Goal: Task Accomplishment & Management: Manage account settings

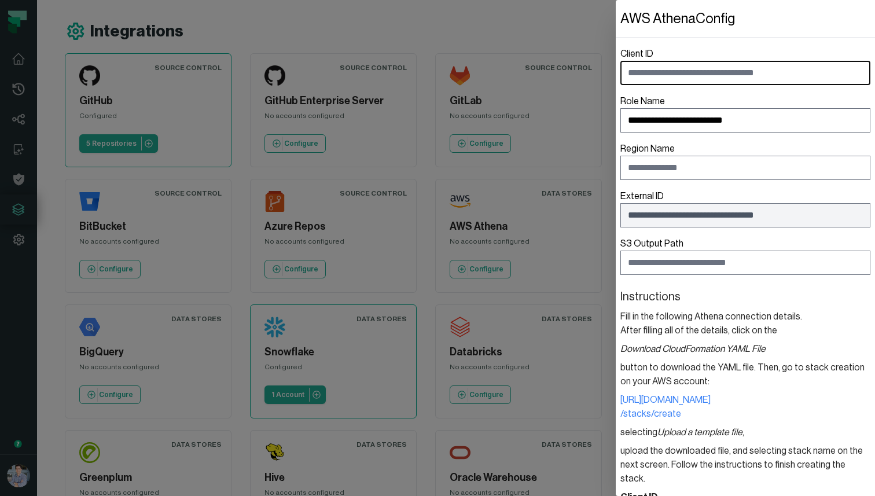
click at [616, 30] on dialog "**********" at bounding box center [745, 248] width 259 height 496
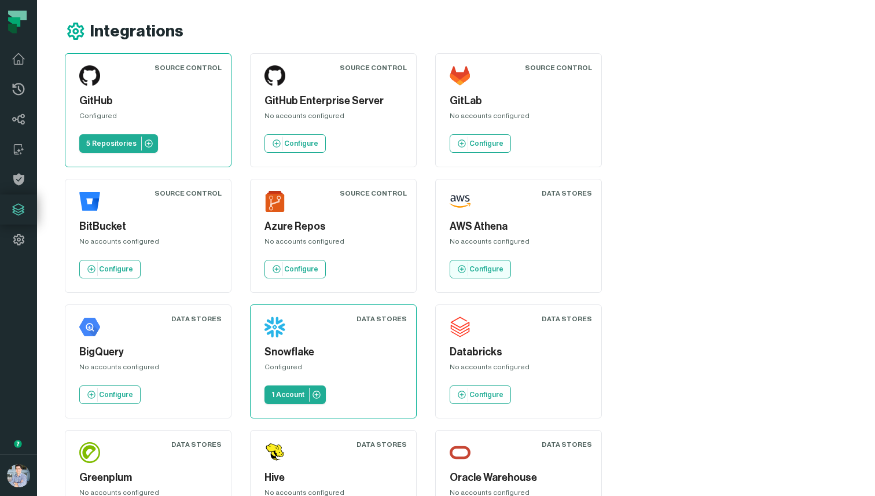
click at [469, 270] on p "Configure" at bounding box center [486, 268] width 34 height 9
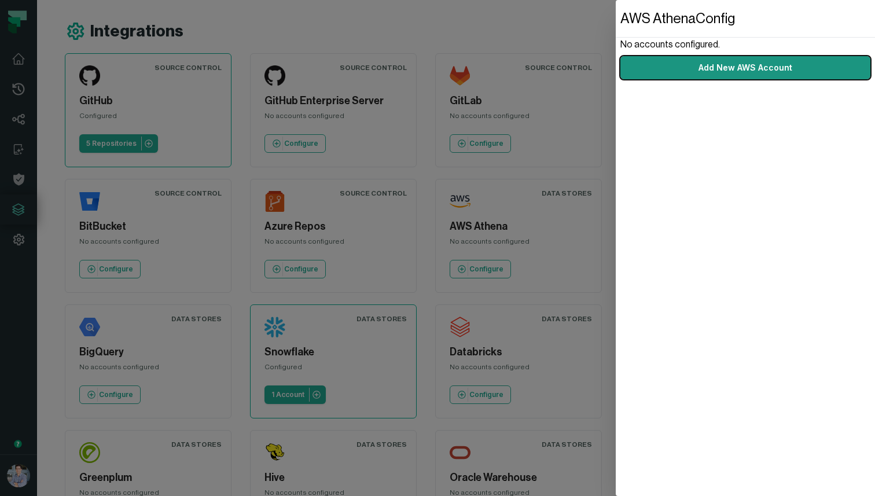
click at [715, 63] on link "Add New AWS Account" at bounding box center [745, 67] width 250 height 23
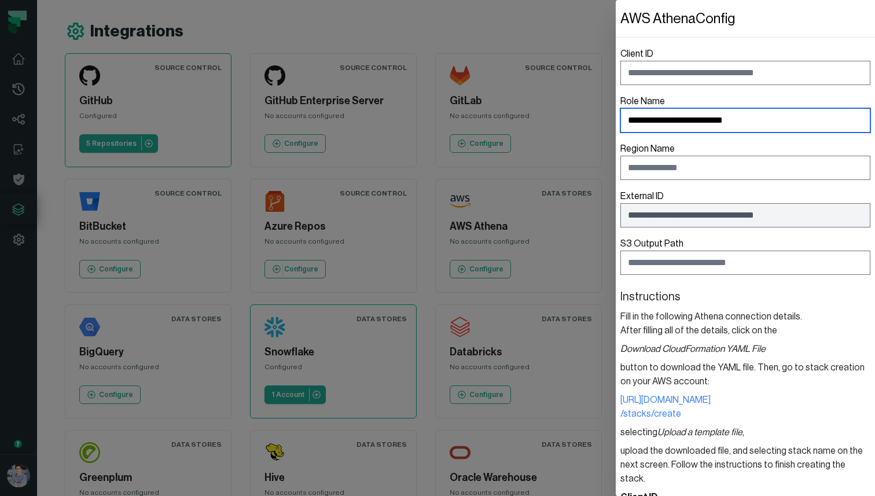
click at [768, 116] on input "**********" at bounding box center [745, 120] width 250 height 24
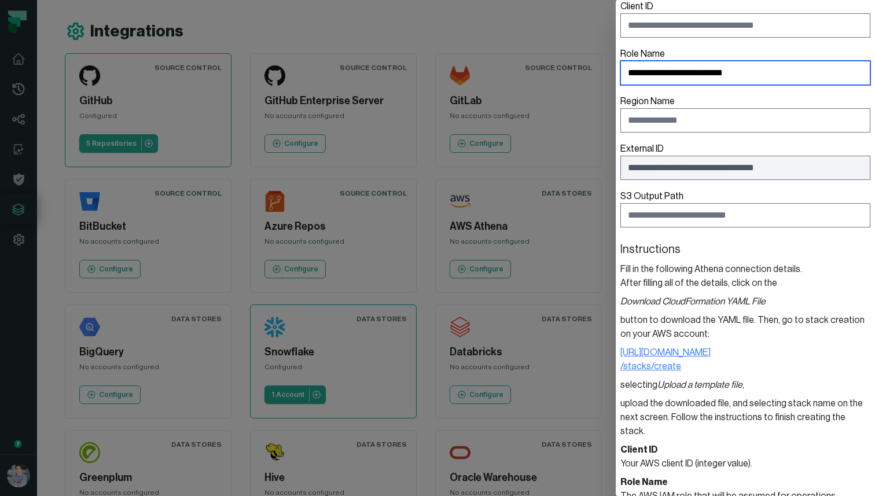
scroll to position [26, 0]
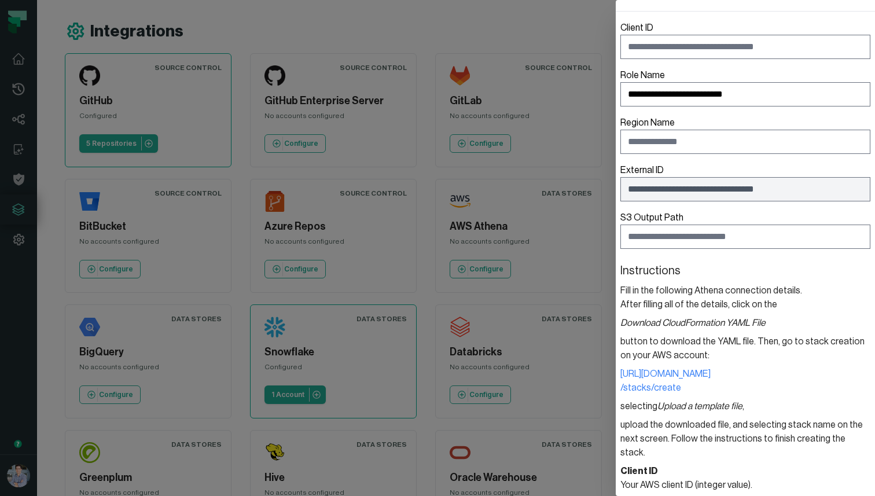
click at [616, 44] on dialog "**********" at bounding box center [745, 248] width 259 height 496
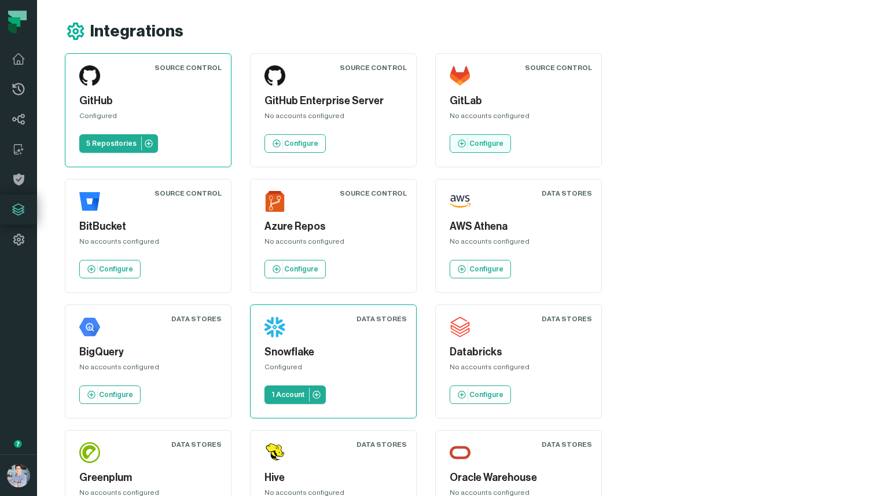
click at [480, 142] on p "Configure" at bounding box center [486, 143] width 34 height 9
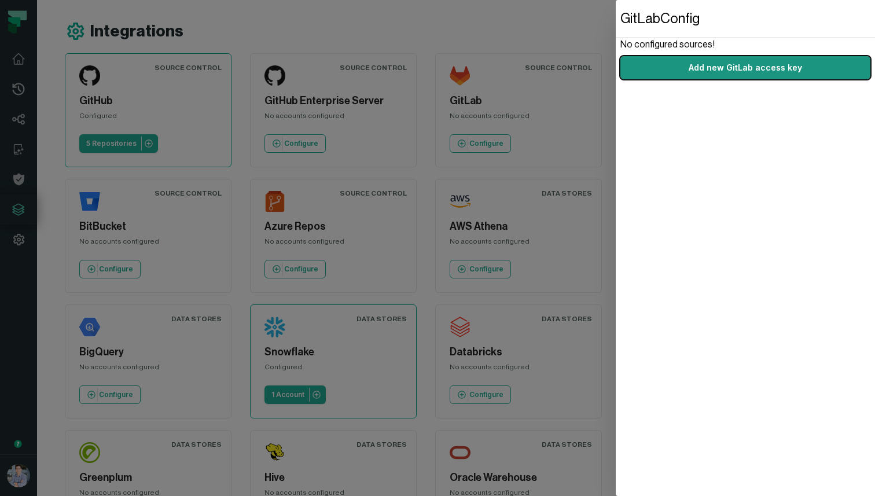
click at [675, 57] on link "Add new GitLab access key" at bounding box center [745, 67] width 250 height 23
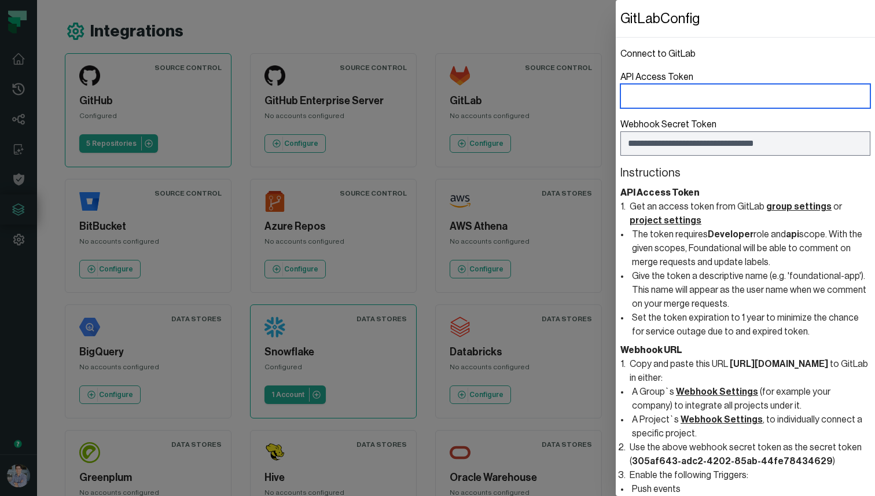
click at [671, 94] on input "API Access Token" at bounding box center [745, 96] width 250 height 24
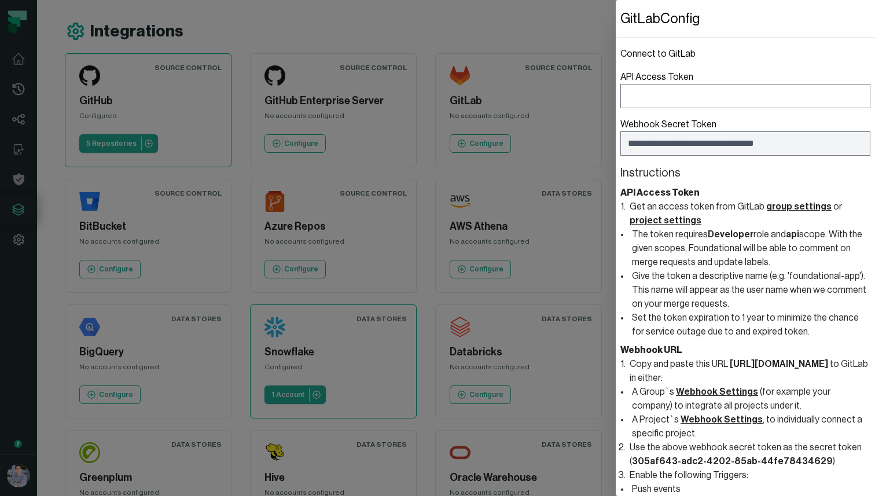
click at [616, 152] on dialog "**********" at bounding box center [745, 248] width 259 height 496
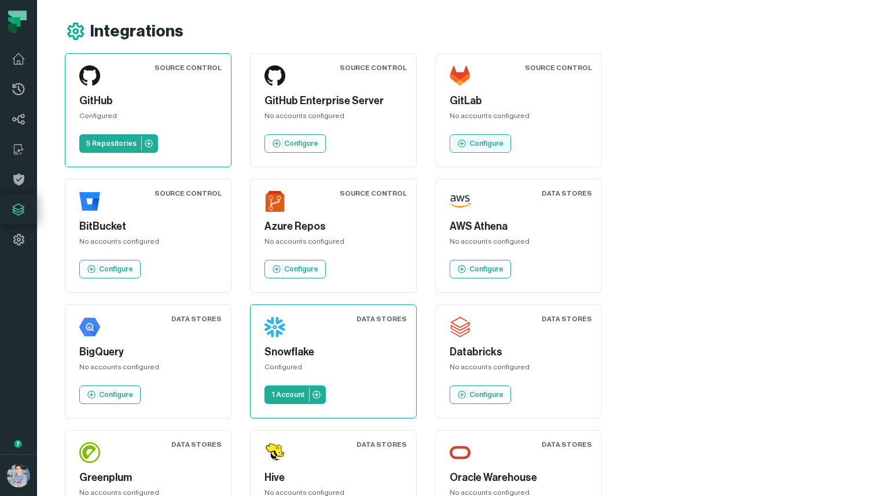
click at [484, 148] on link "Configure" at bounding box center [480, 143] width 61 height 19
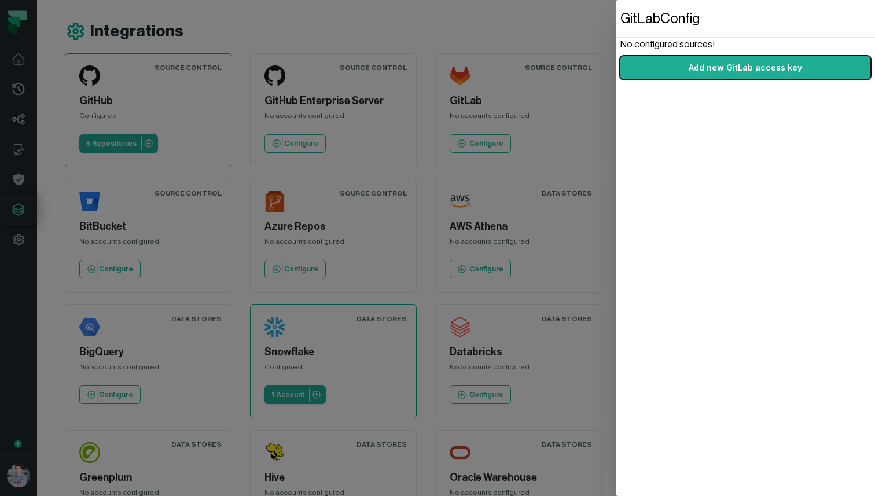
click at [616, 151] on dialog "GitLab Config No configured sources! Add new GitLab access key" at bounding box center [745, 248] width 259 height 496
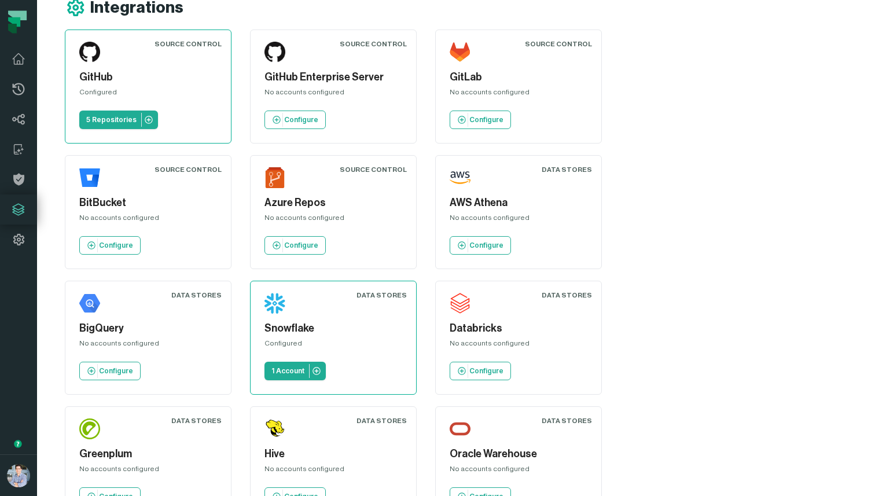
scroll to position [33, 0]
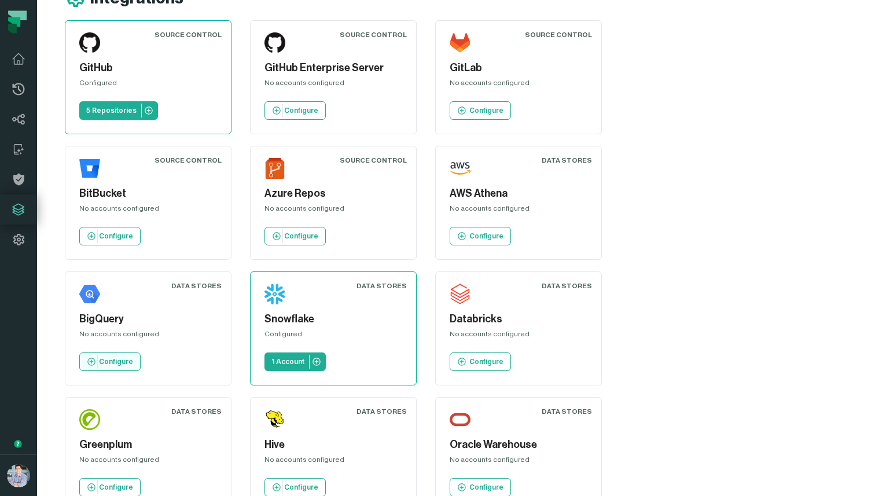
click at [141, 352] on link "Configure" at bounding box center [109, 361] width 61 height 19
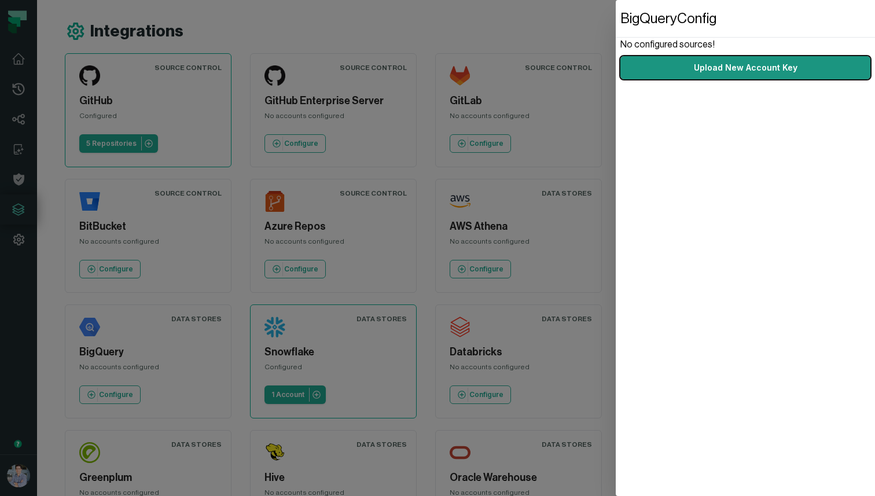
click at [665, 75] on link "Upload New Account Key" at bounding box center [745, 67] width 250 height 23
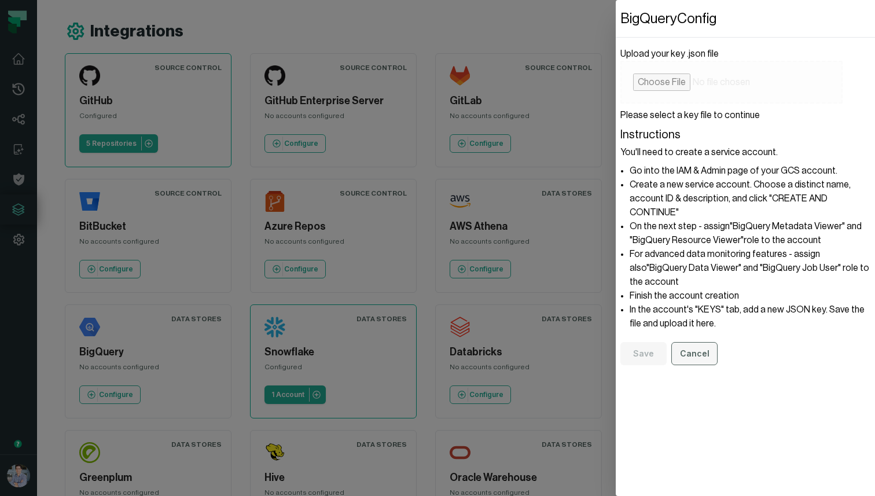
click at [687, 342] on button "Cancel" at bounding box center [694, 353] width 46 height 23
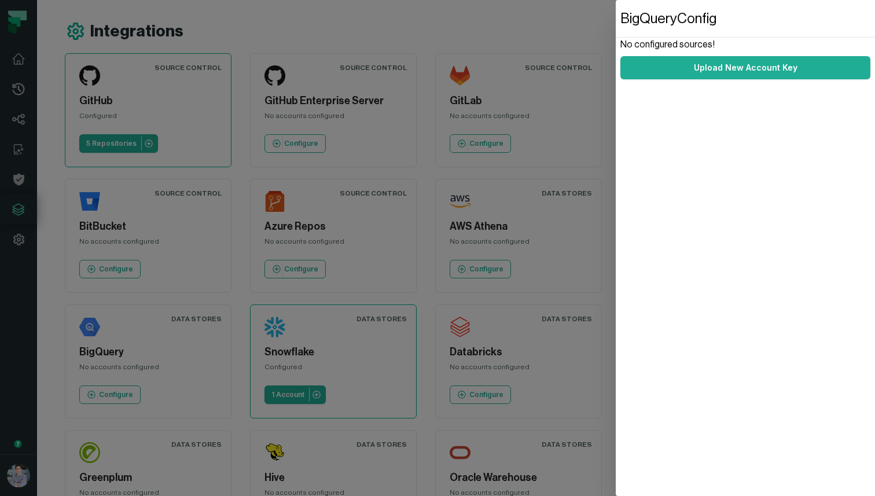
click at [616, 154] on dialog "BigQuery Config No configured sources! Upload New Account Key" at bounding box center [745, 248] width 259 height 496
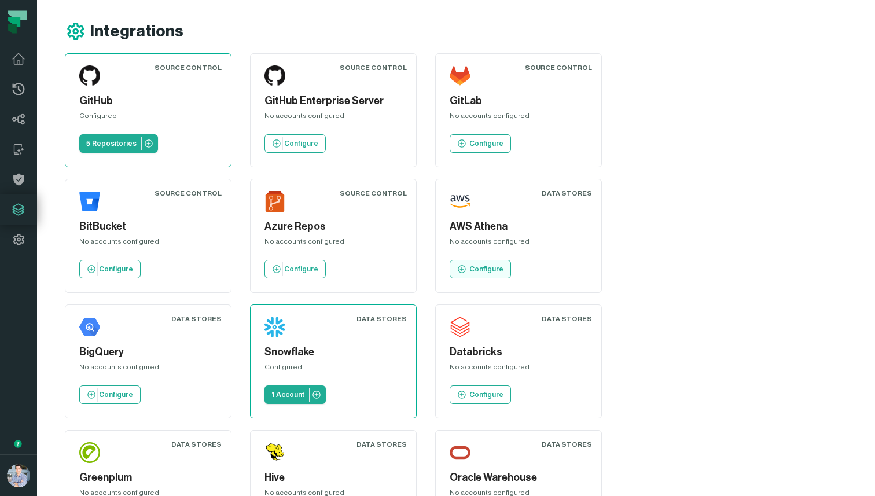
click at [450, 268] on link "Configure" at bounding box center [480, 269] width 61 height 19
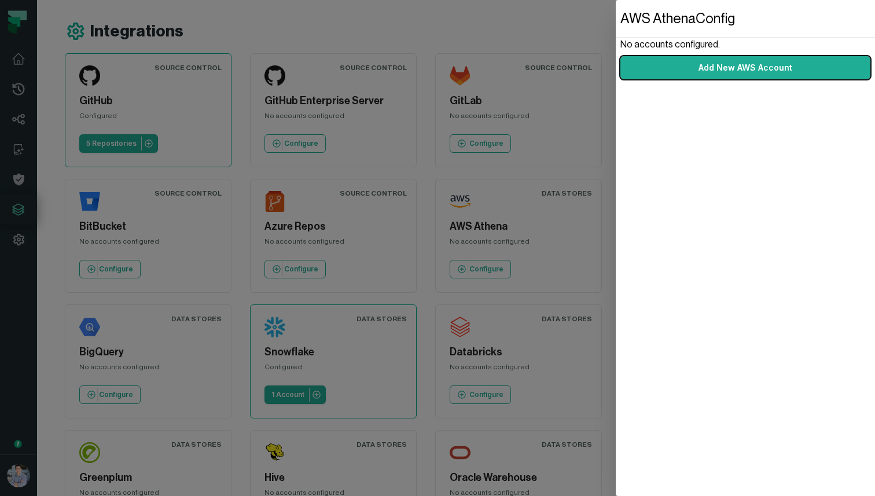
click at [678, 80] on div "AWS Athena Config No accounts configured. Add New AWS Account" at bounding box center [745, 248] width 259 height 496
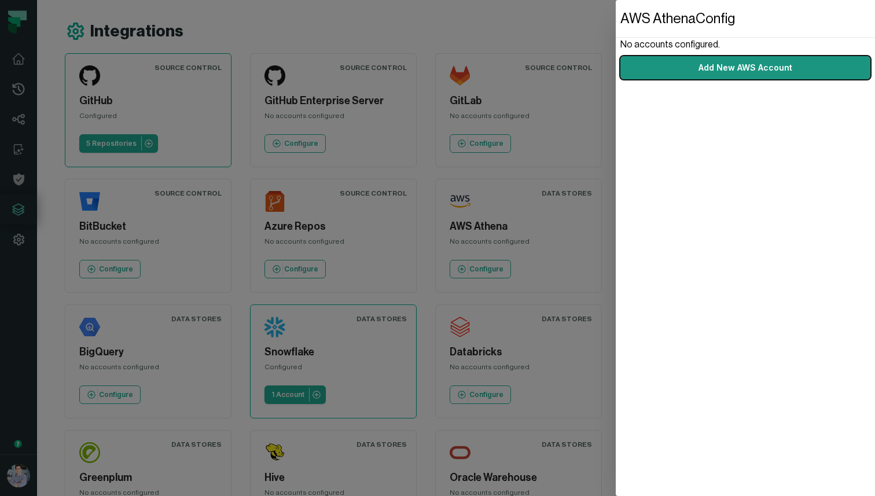
click at [678, 77] on link "Add New AWS Account" at bounding box center [745, 67] width 250 height 23
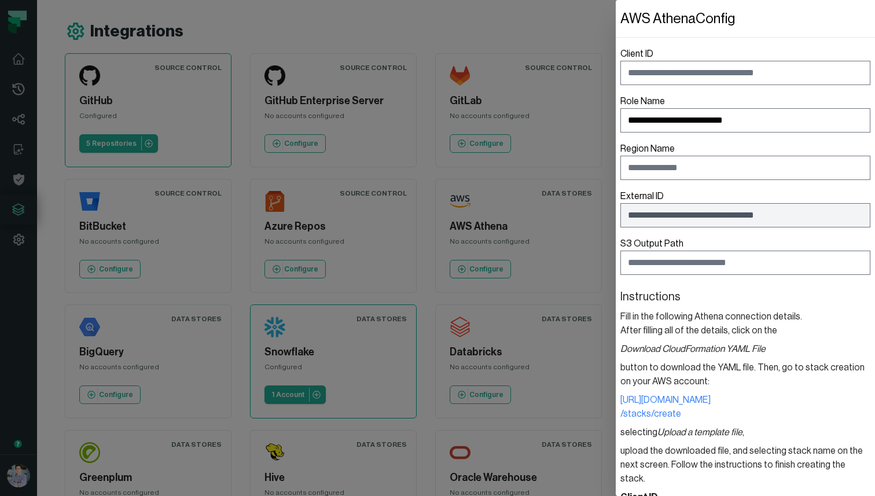
click at [616, 164] on dialog "**********" at bounding box center [745, 248] width 259 height 496
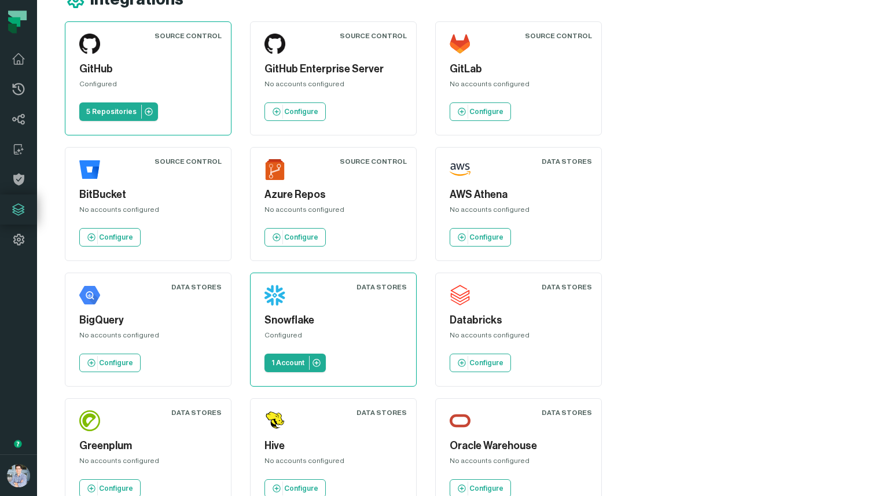
scroll to position [63, 0]
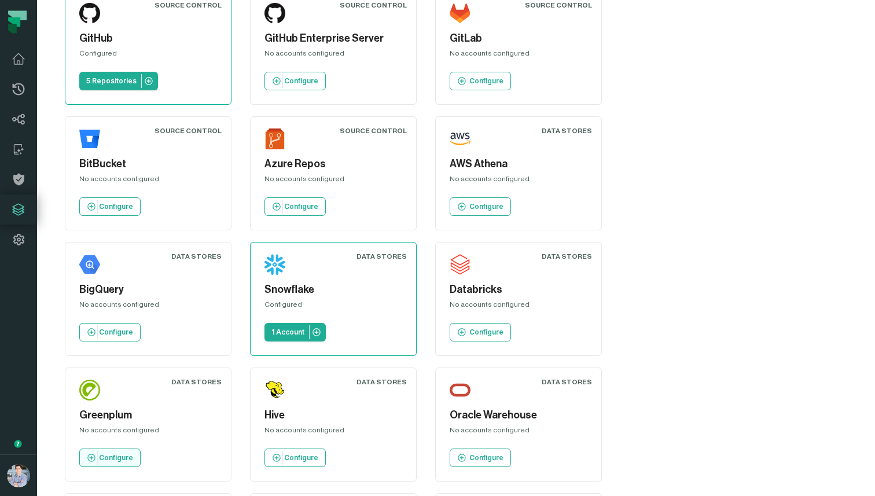
click at [133, 453] on p "Configure" at bounding box center [116, 457] width 34 height 9
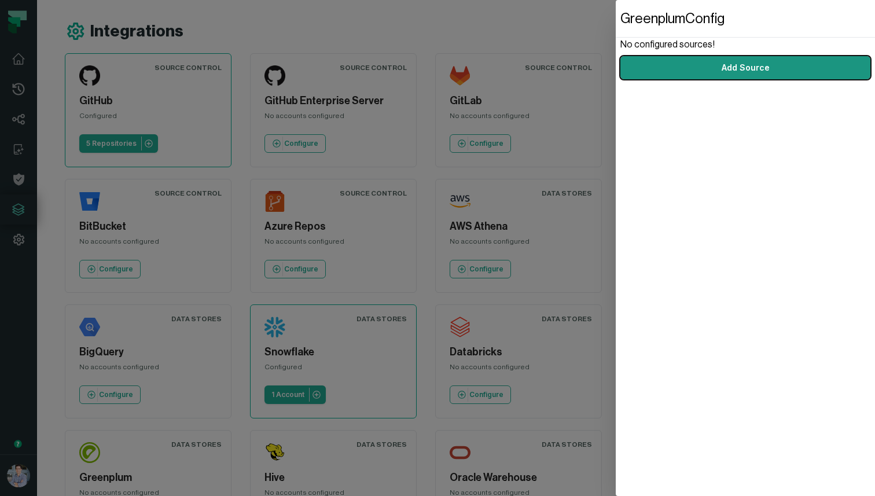
click at [688, 65] on link "Add Source" at bounding box center [745, 67] width 250 height 23
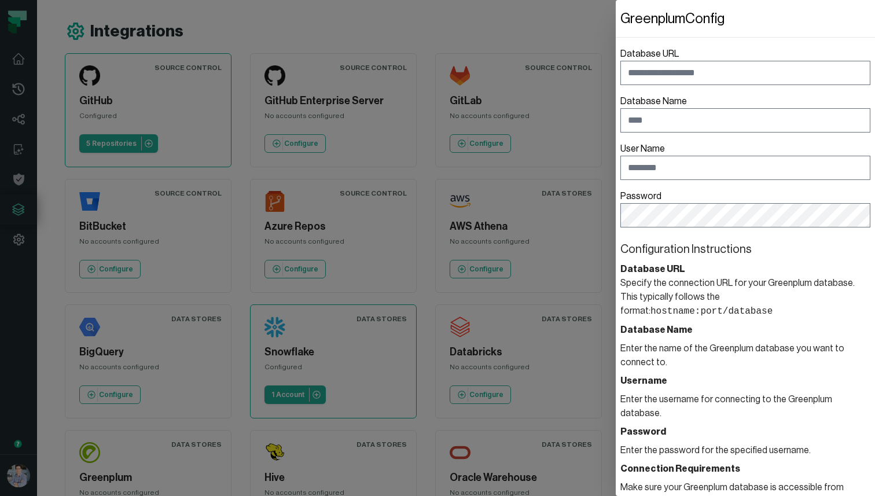
click at [616, 111] on dialog "Greenplum Config Database URL Database Name User Name Password Configuration In…" at bounding box center [745, 248] width 259 height 496
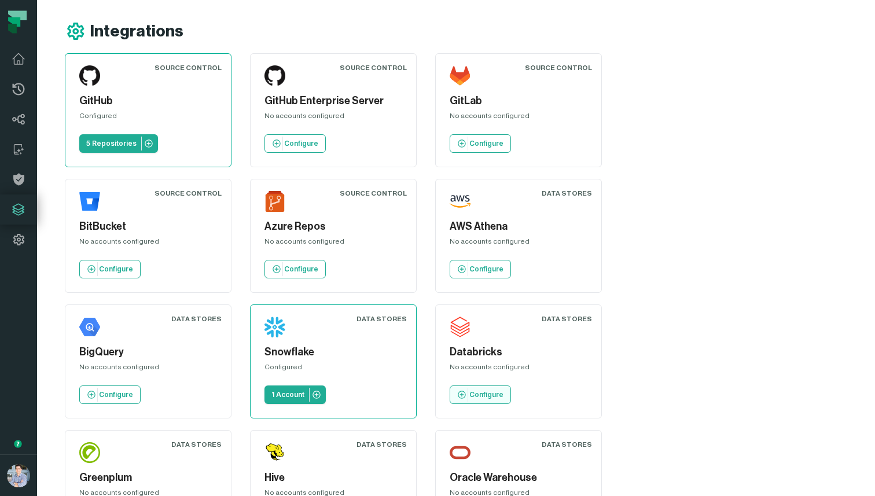
click at [469, 391] on p "Configure" at bounding box center [486, 394] width 34 height 9
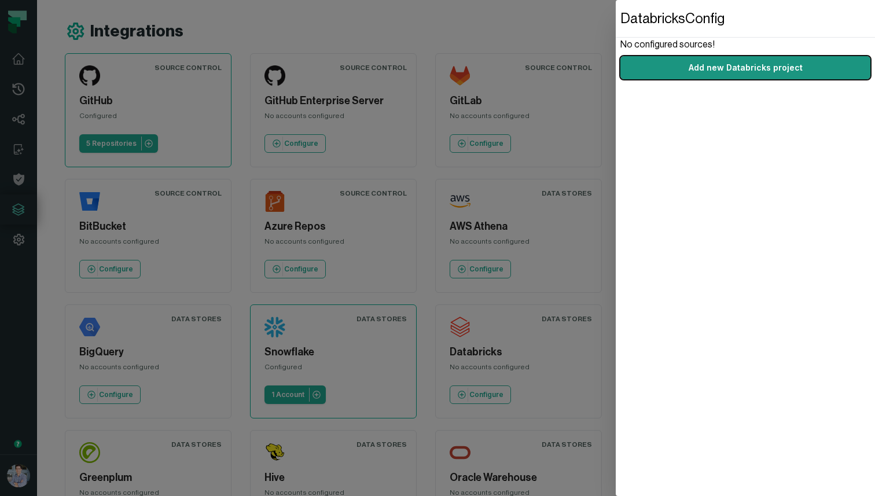
click at [661, 58] on link "Add new Databricks project" at bounding box center [745, 67] width 250 height 23
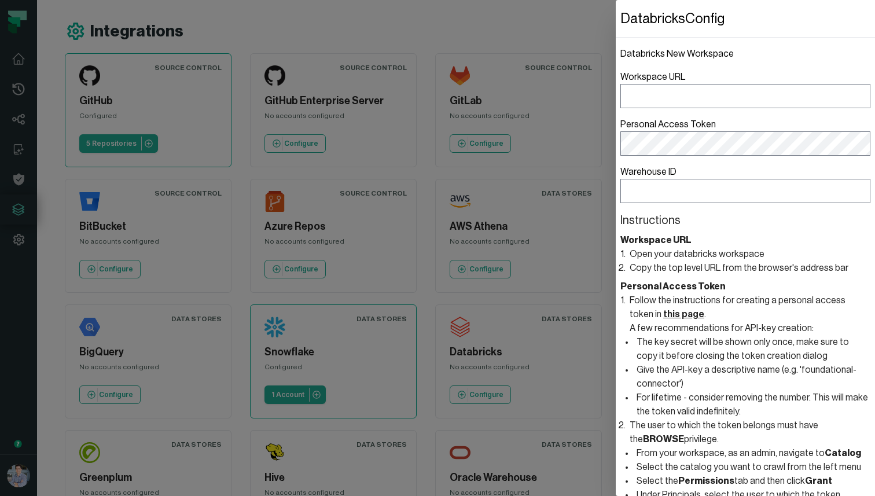
click at [734, 299] on li "Follow the instructions for creating a personal access token in this page . A f…" at bounding box center [748, 355] width 243 height 125
click at [616, 116] on dialog "Databricks Config Databricks New Workspace Workspace URL Personal Access Token …" at bounding box center [745, 248] width 259 height 496
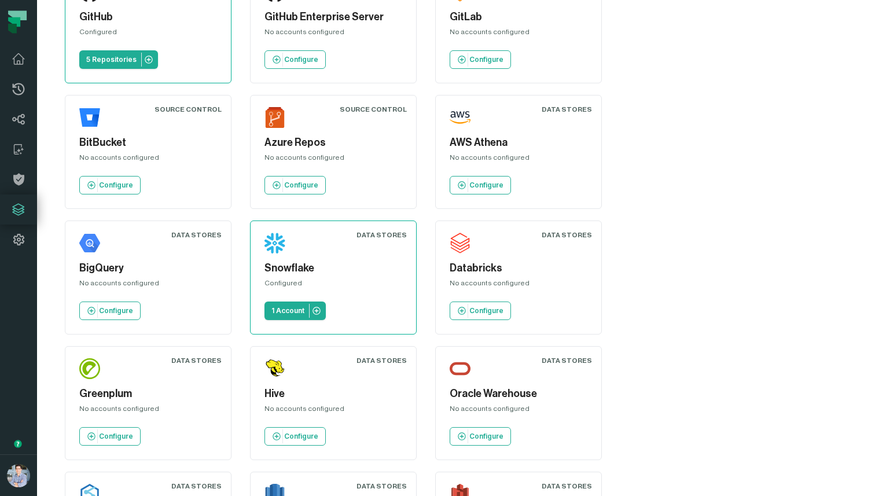
scroll to position [135, 0]
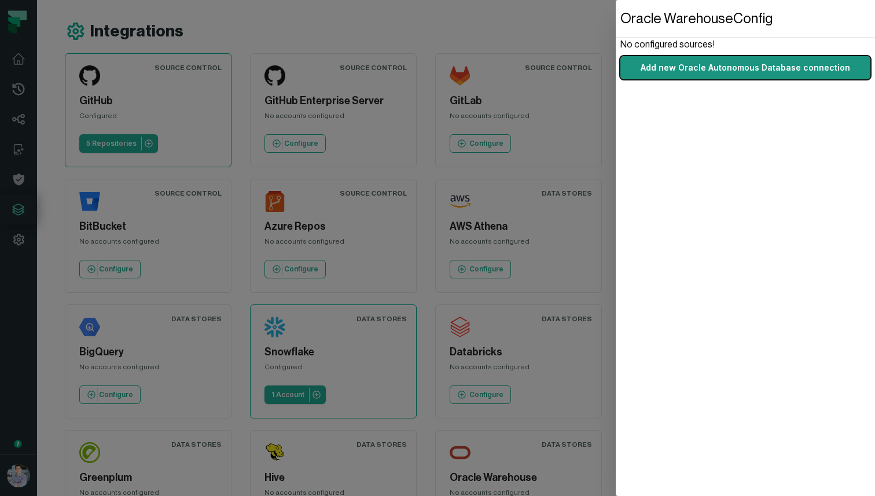
click at [699, 69] on link "Add new Oracle Autonomous Database connection" at bounding box center [745, 67] width 250 height 23
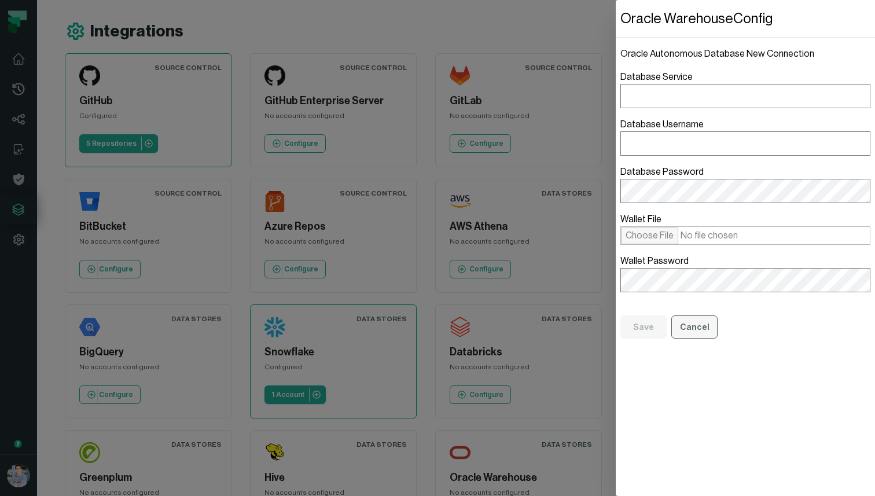
click at [704, 330] on button "Cancel" at bounding box center [694, 326] width 46 height 23
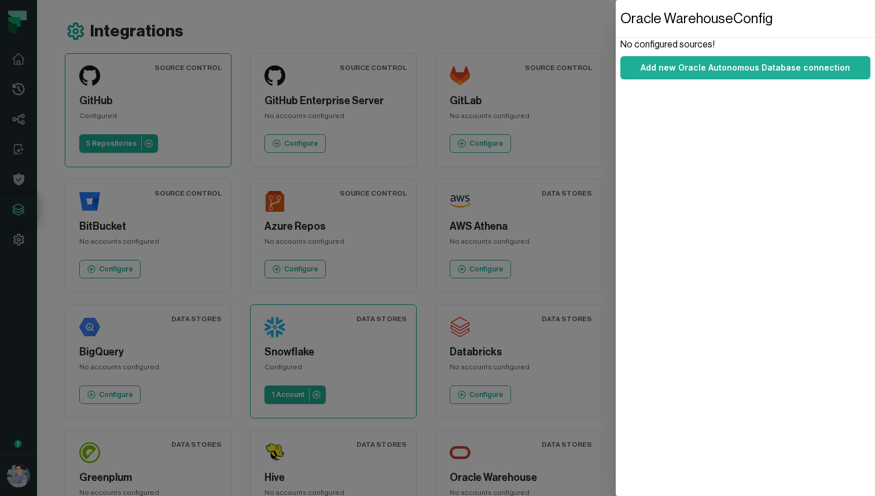
click at [616, 211] on dialog "Oracle Warehouse Config No configured sources! Add new Oracle Autonomous Databa…" at bounding box center [745, 248] width 259 height 496
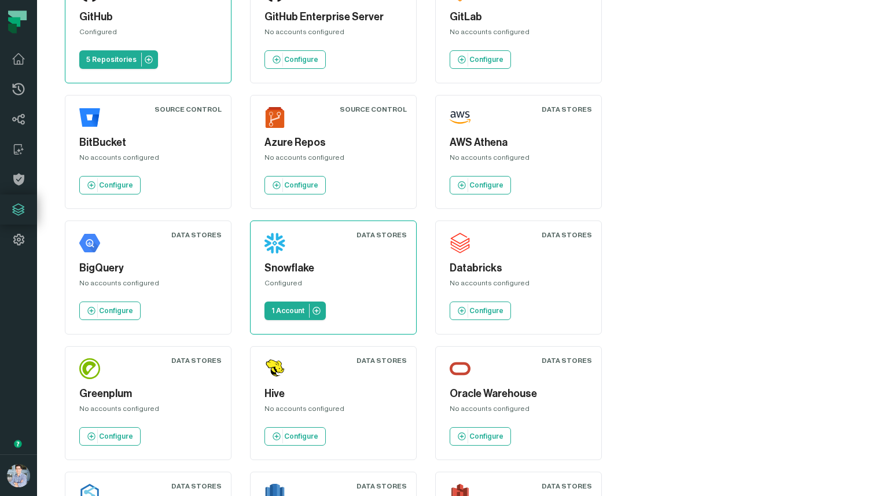
scroll to position [91, 0]
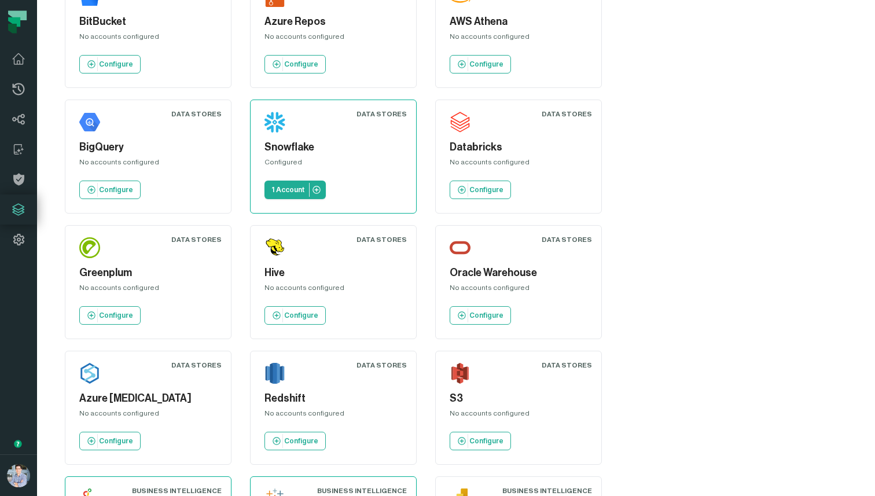
scroll to position [250, 0]
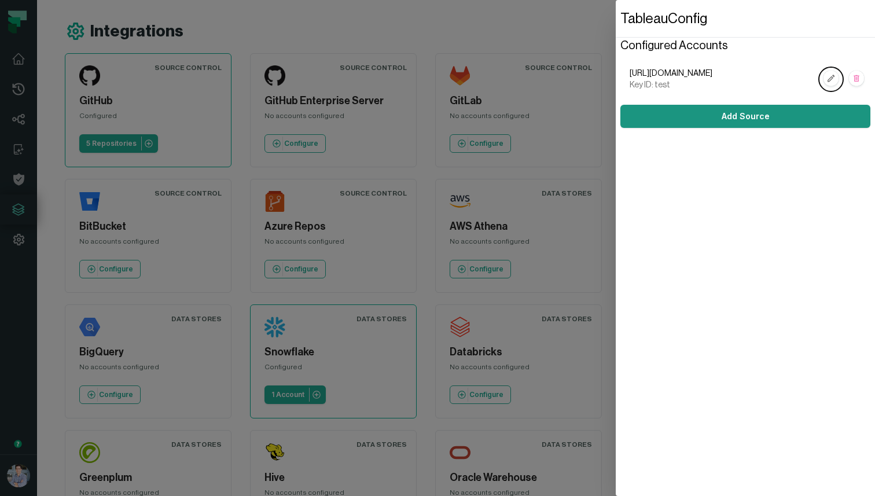
click at [649, 115] on link "Add Source" at bounding box center [745, 116] width 250 height 23
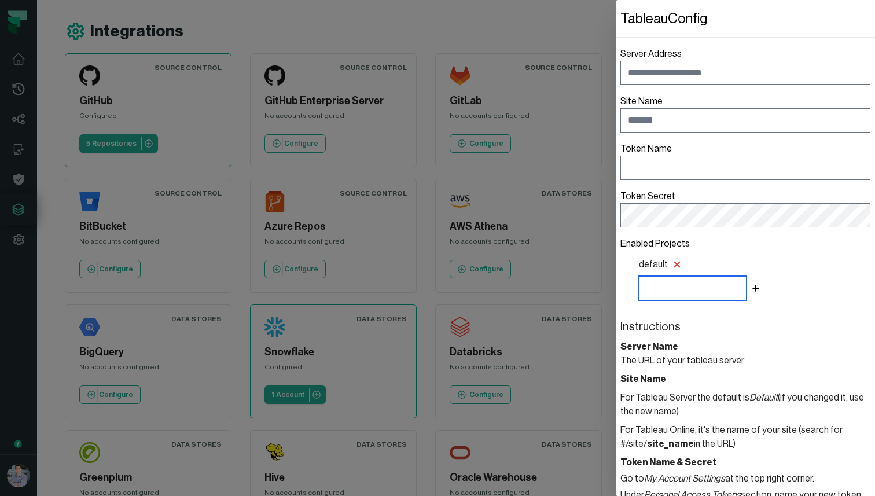
click at [666, 286] on input "Enabled Projects default" at bounding box center [693, 288] width 108 height 24
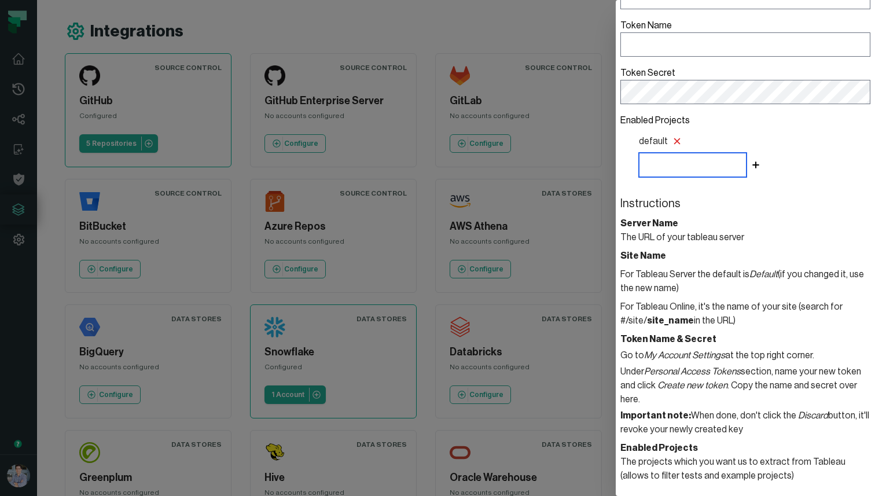
scroll to position [142, 0]
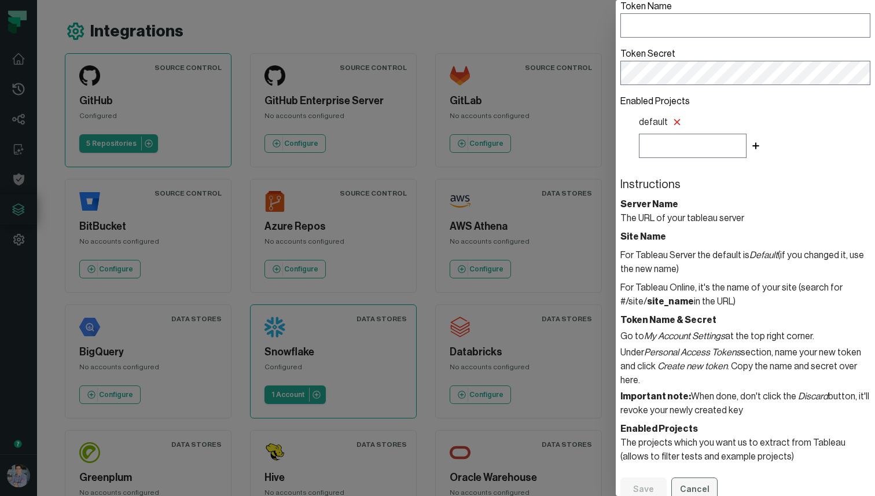
click at [703, 480] on button "Cancel" at bounding box center [694, 488] width 46 height 23
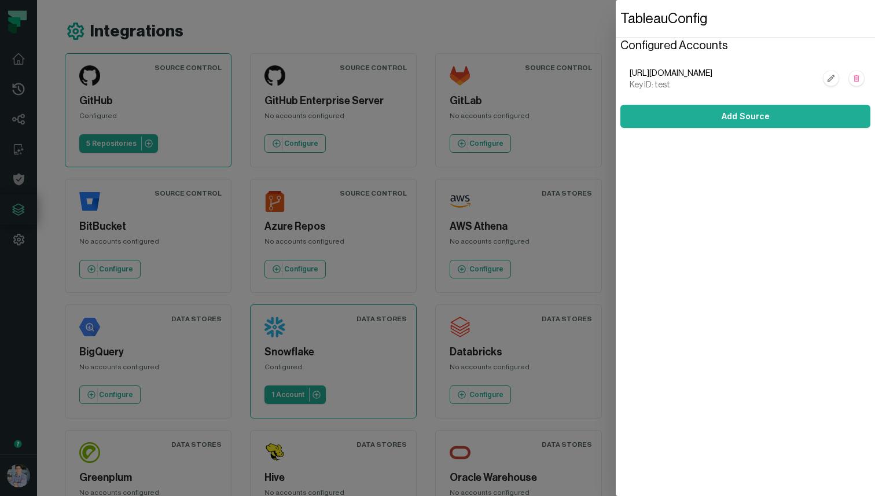
click at [616, 243] on dialog "Tableau Config Configured Accounts https://bi.foundational.io Key ID: test Add …" at bounding box center [745, 248] width 259 height 496
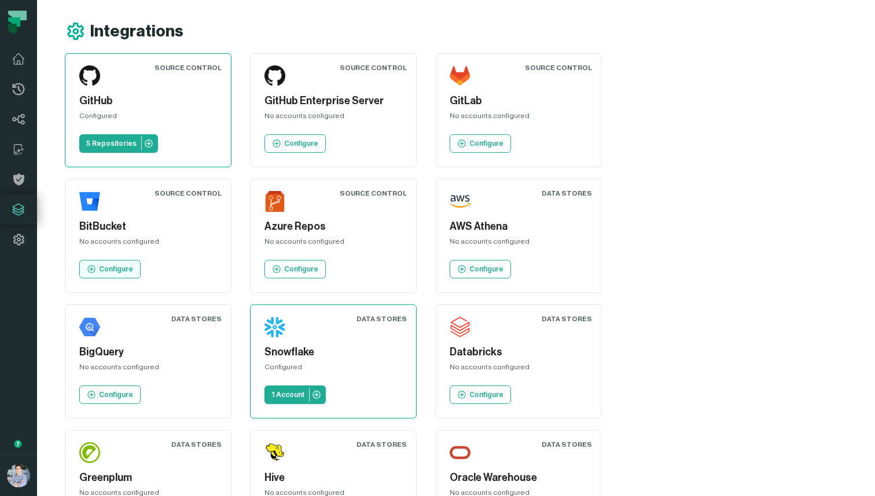
click at [141, 260] on link "Configure" at bounding box center [109, 269] width 61 height 19
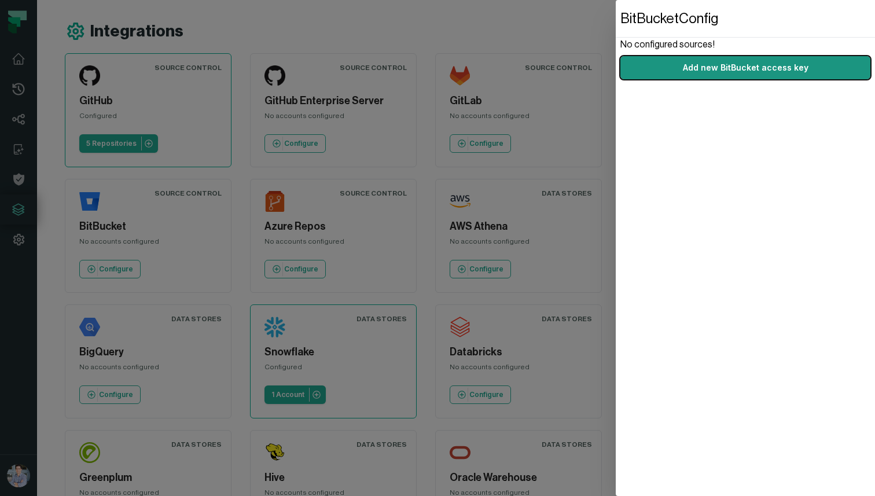
click at [694, 67] on link "Add new BitBucket access key" at bounding box center [745, 67] width 250 height 23
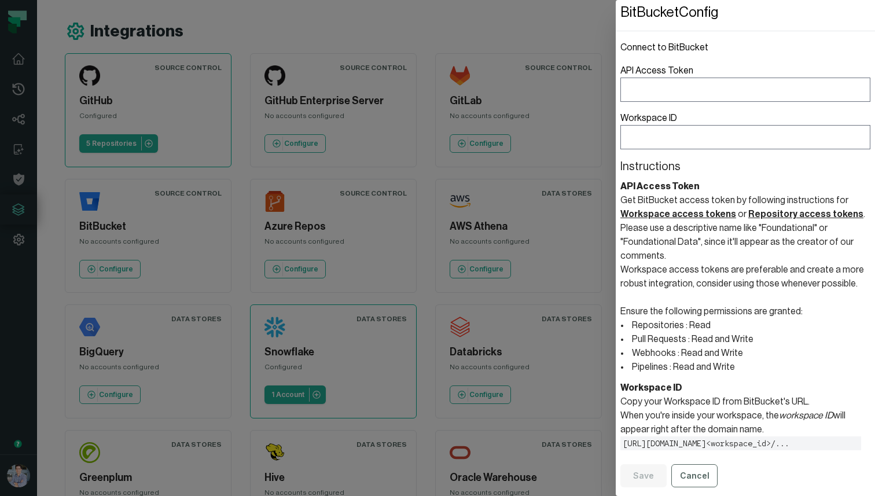
scroll to position [7, 0]
click at [616, 106] on dialog "BitBucket Config Connect to BitBucket API Access Token Workspace ID Instruction…" at bounding box center [745, 248] width 259 height 496
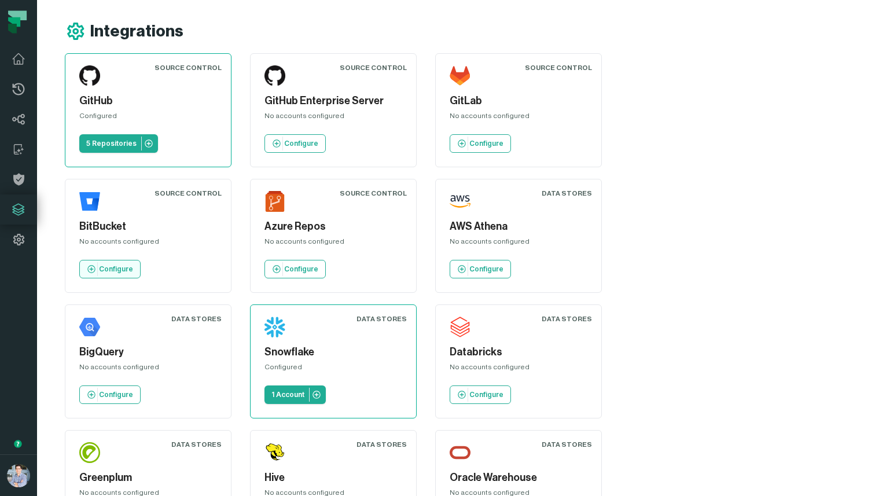
click at [133, 264] on p "Configure" at bounding box center [116, 268] width 34 height 9
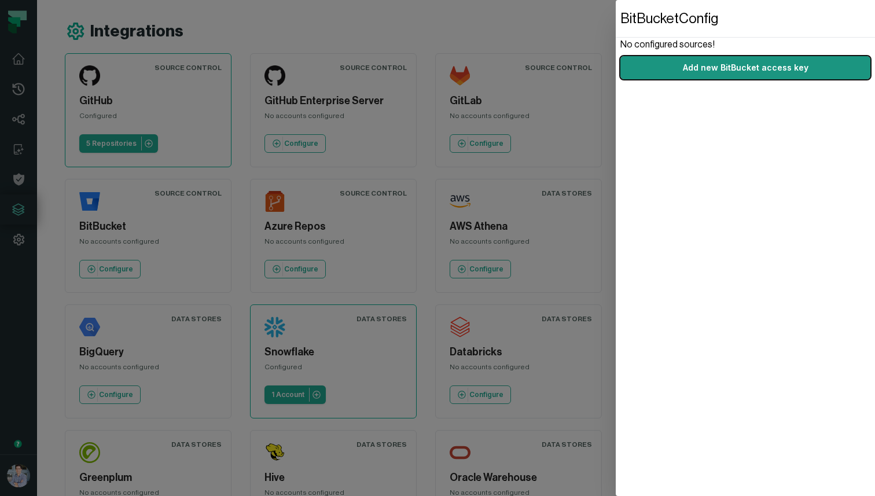
click at [716, 70] on link "Add new BitBucket access key" at bounding box center [745, 67] width 250 height 23
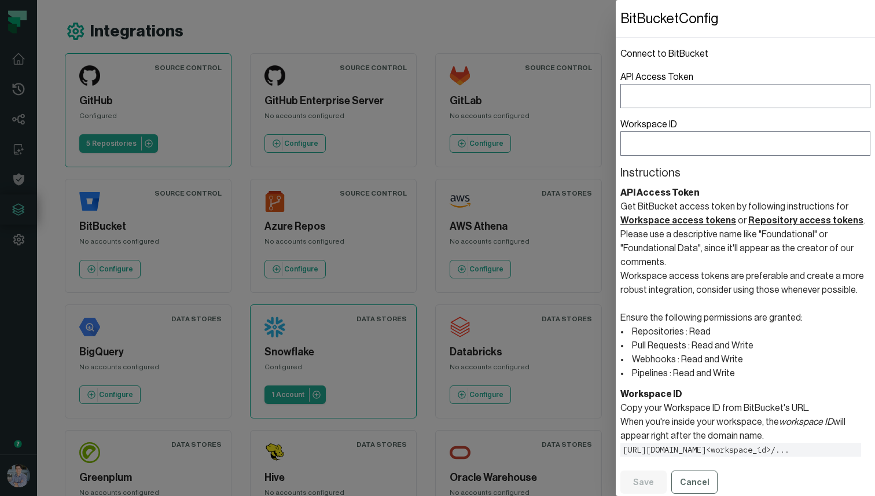
click at [616, 117] on dialog "BitBucket Config Connect to BitBucket API Access Token Workspace ID Instruction…" at bounding box center [745, 248] width 259 height 496
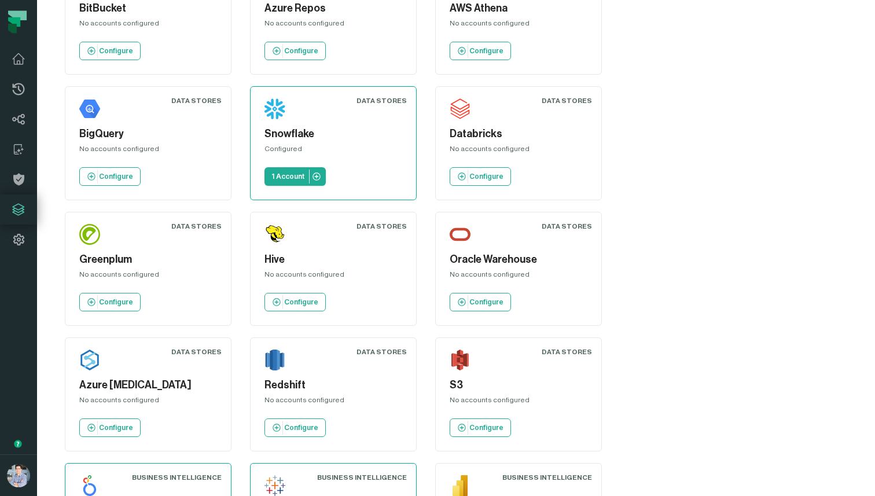
scroll to position [220, 0]
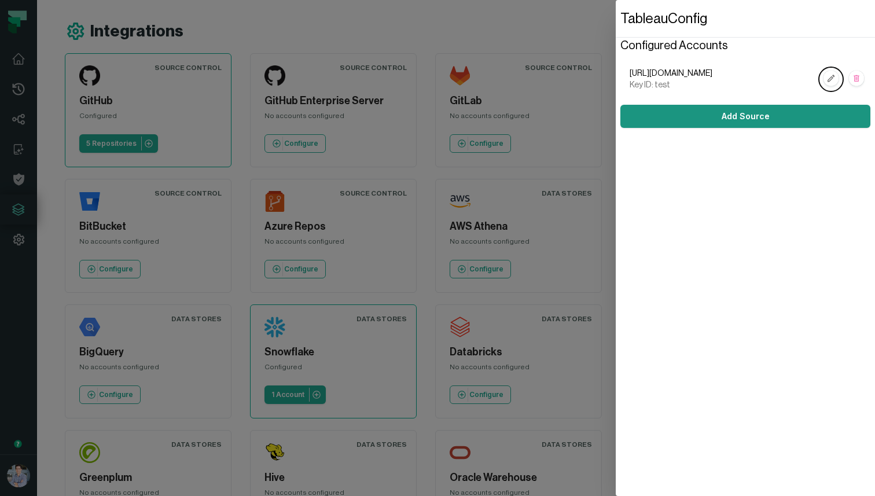
click at [677, 115] on link "Add Source" at bounding box center [745, 116] width 250 height 23
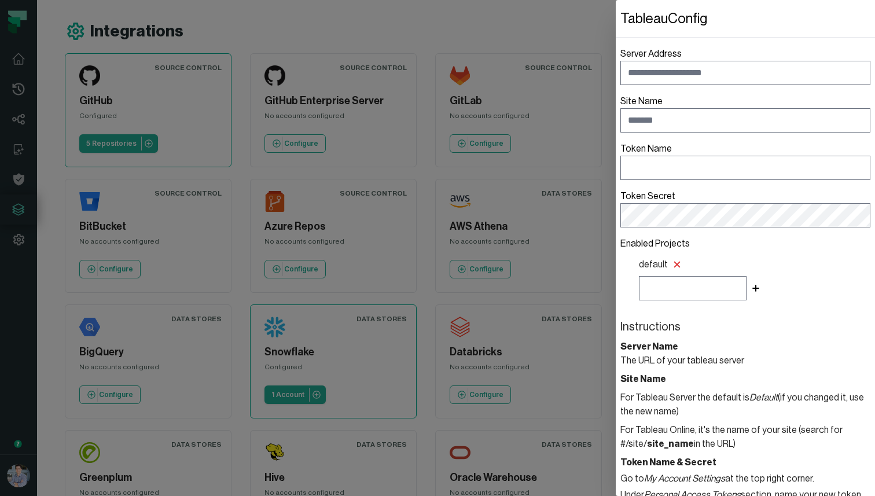
click at [616, 39] on dialog "Tableau Config Server Address Site Name Token Name Token Secret Enabled Project…" at bounding box center [745, 248] width 259 height 496
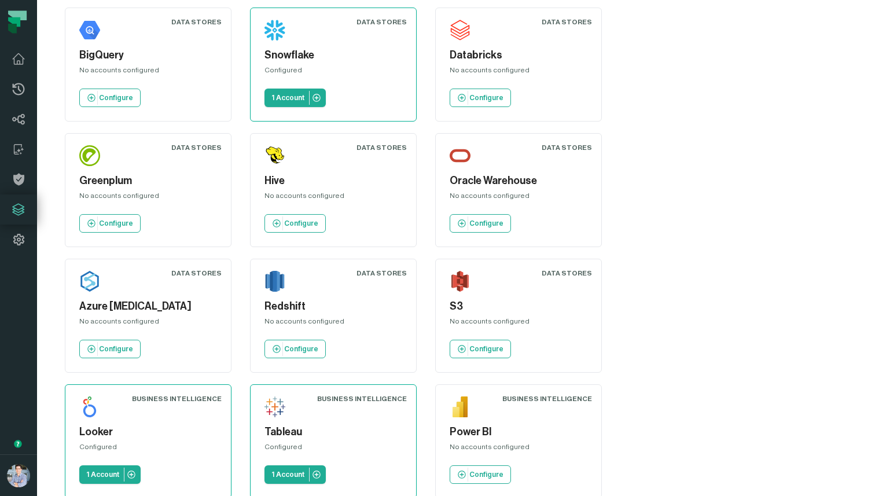
scroll to position [328, 0]
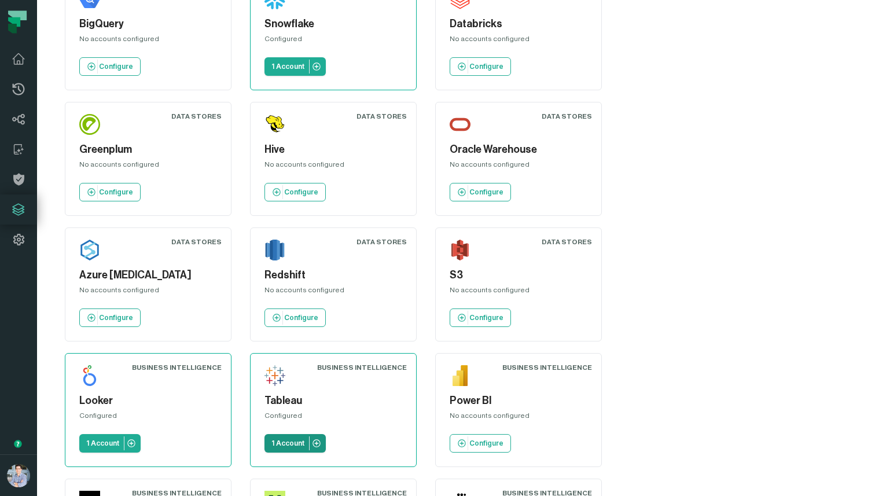
click at [271, 439] on p "1 Account" at bounding box center [287, 443] width 33 height 9
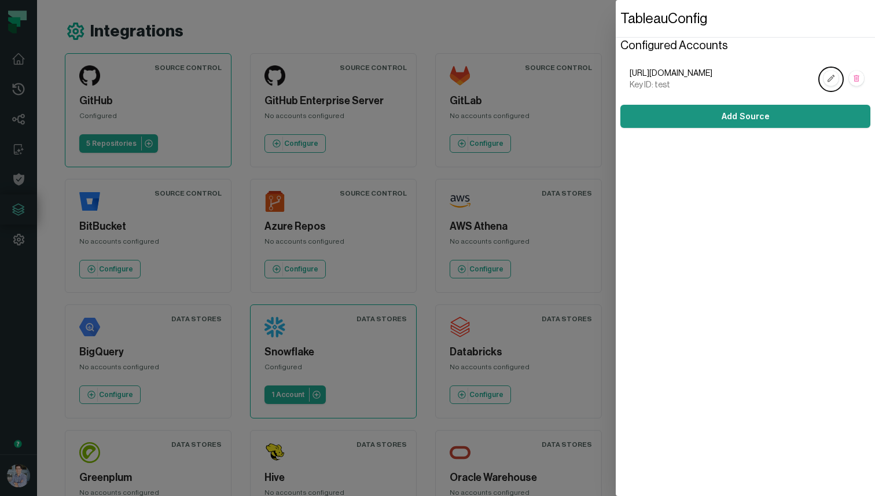
click at [722, 109] on link "Add Source" at bounding box center [745, 116] width 250 height 23
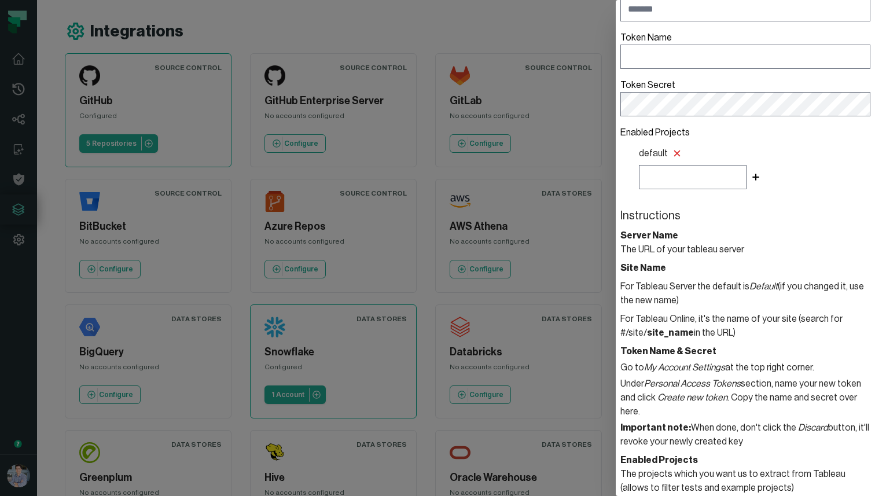
scroll to position [116, 0]
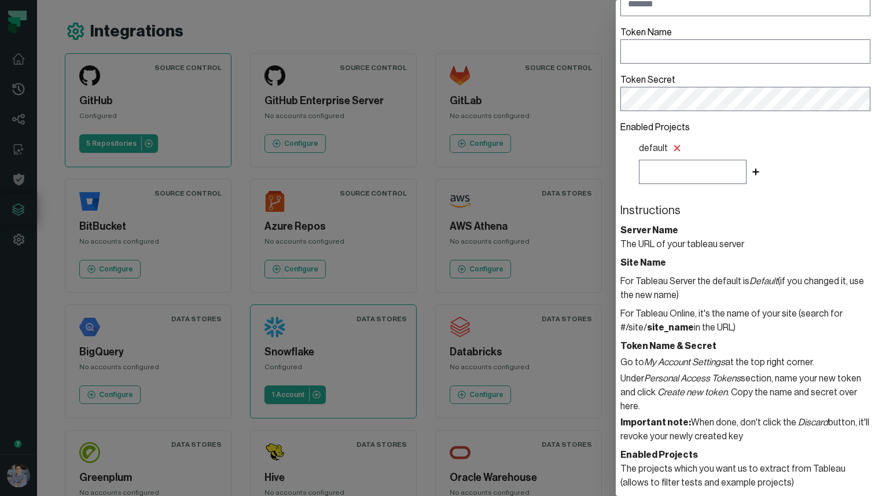
click at [616, 123] on dialog "Tableau Config Server Address Site Name Token Name Token Secret Enabled Project…" at bounding box center [745, 248] width 259 height 496
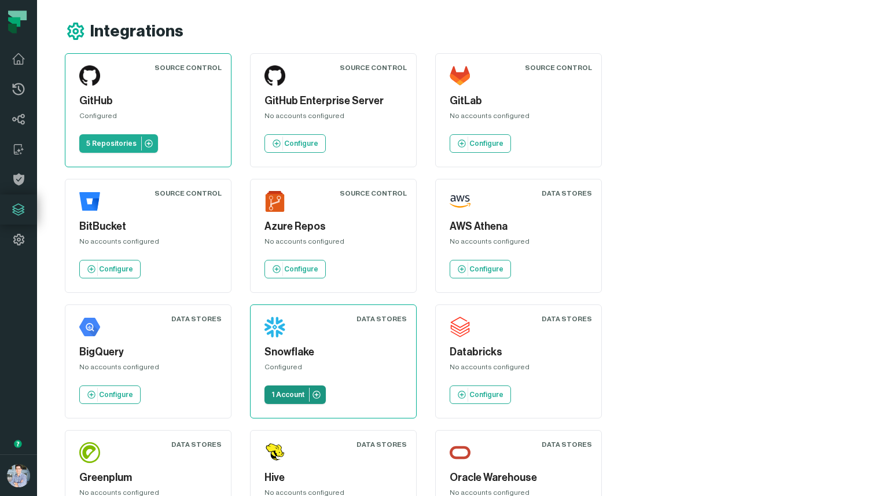
click at [326, 385] on link "1 Account" at bounding box center [294, 394] width 61 height 19
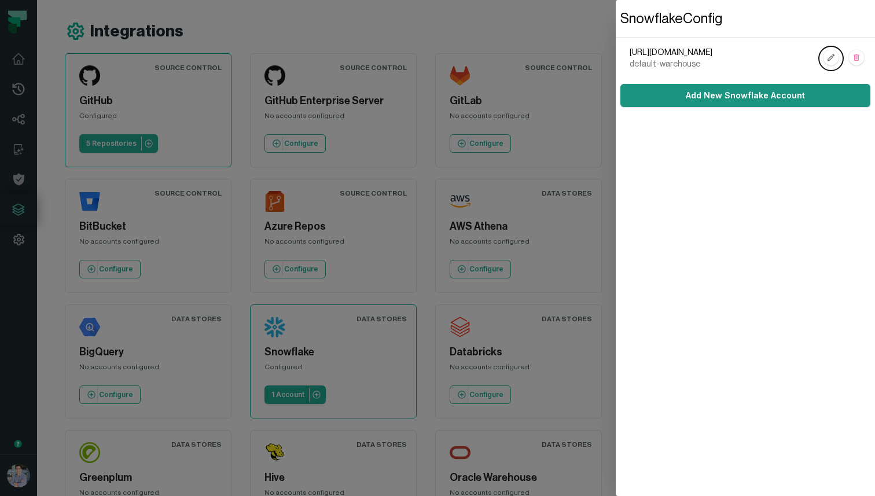
click at [752, 86] on link "Add New Snowflake Account" at bounding box center [745, 95] width 250 height 23
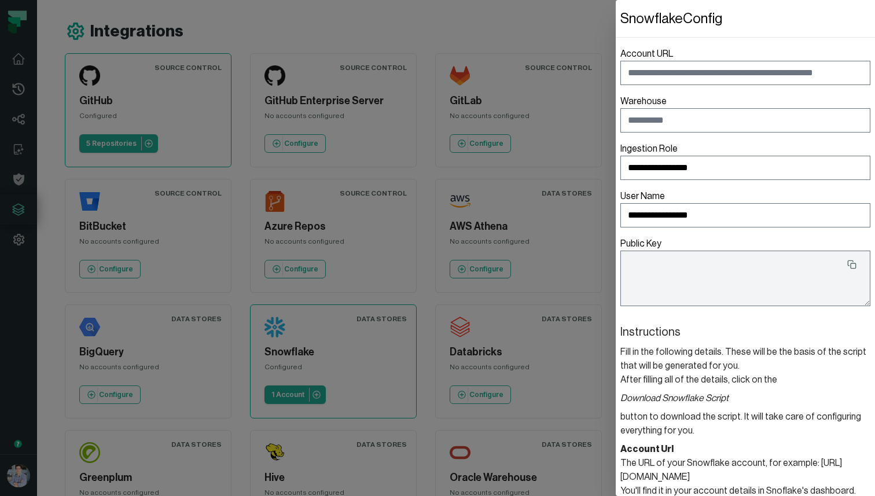
type textarea "**********"
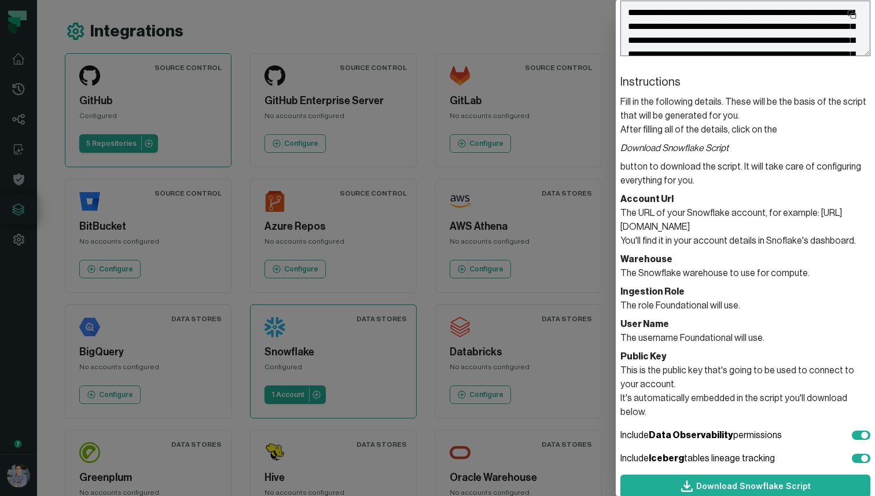
scroll to position [284, 0]
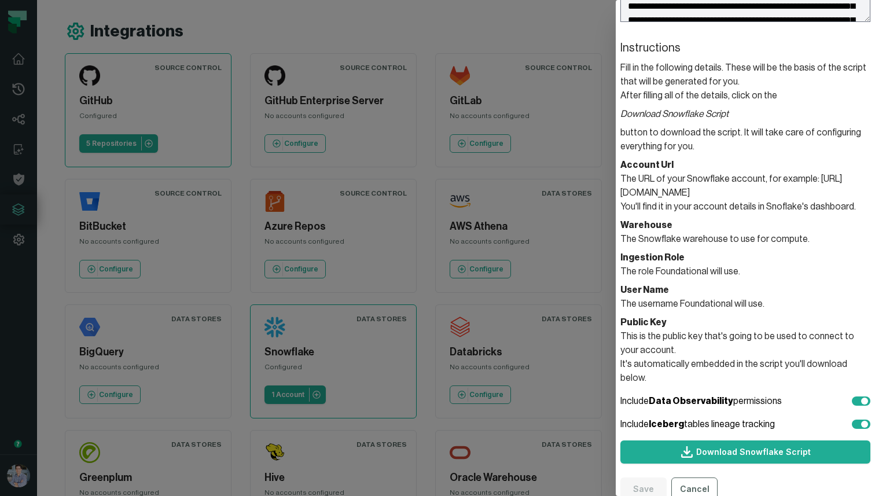
click at [616, 133] on dialog "**********" at bounding box center [745, 248] width 259 height 496
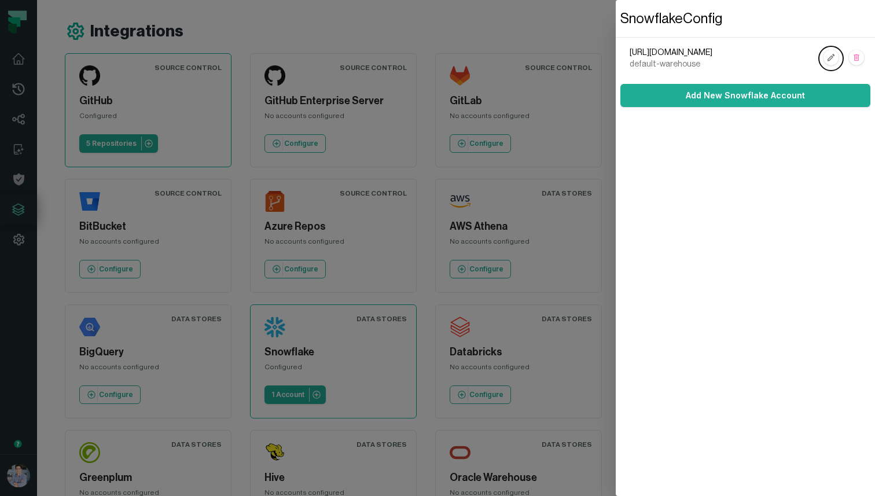
click at [616, 38] on dialog "Snowflake Config https://foundational.snowflakecomputing.com default-warehouse …" at bounding box center [745, 248] width 259 height 496
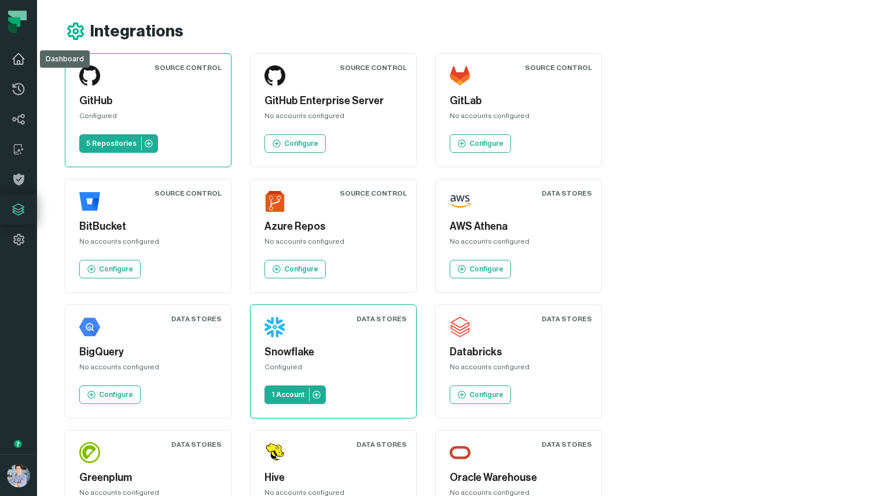
click at [19, 63] on icon at bounding box center [19, 59] width 14 height 14
